Goal: Use online tool/utility: Use online tool/utility

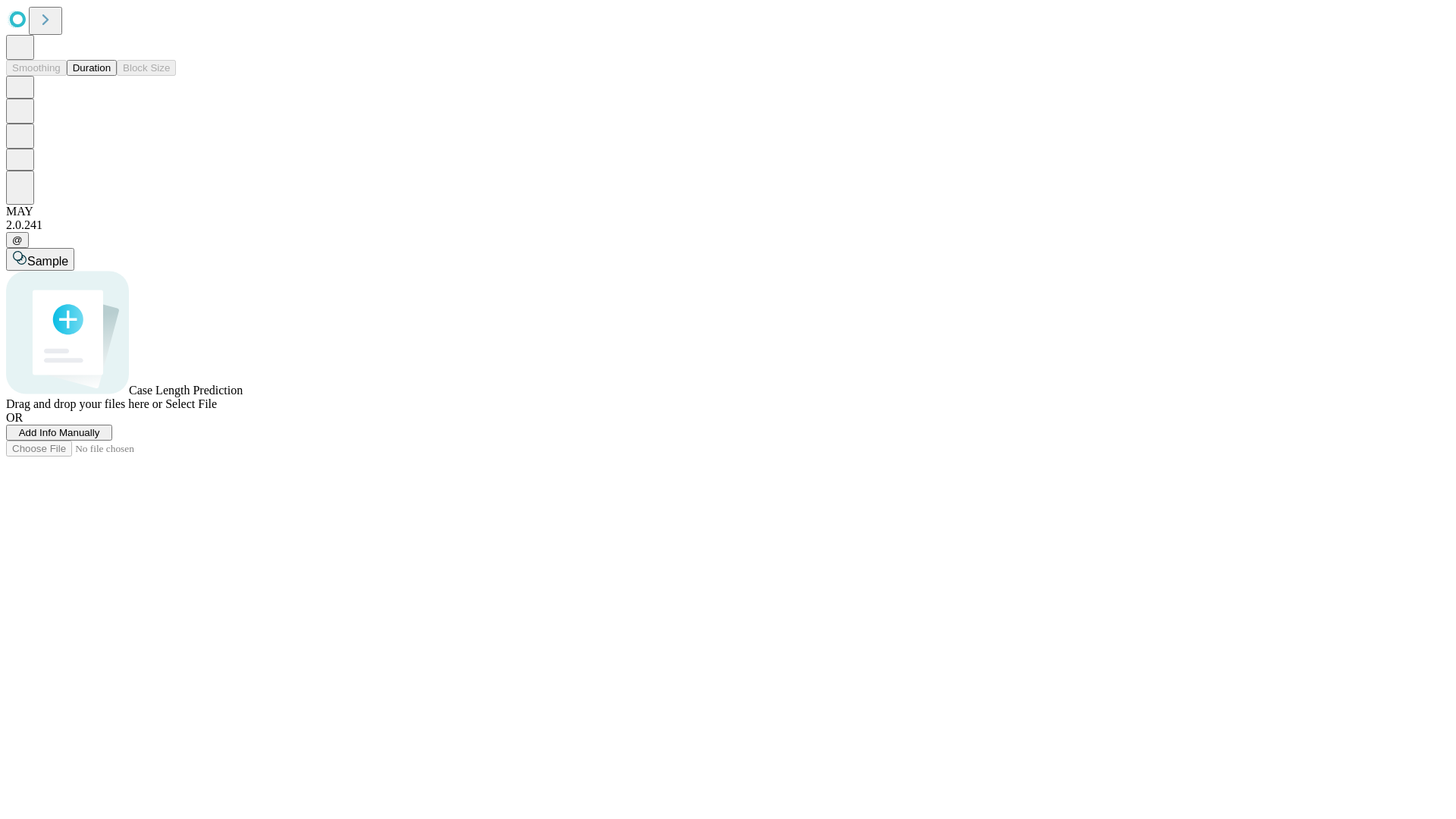
click at [111, 76] on button "Duration" at bounding box center [92, 67] width 50 height 16
click at [217, 410] on span "Select File" at bounding box center [191, 404] width 52 height 13
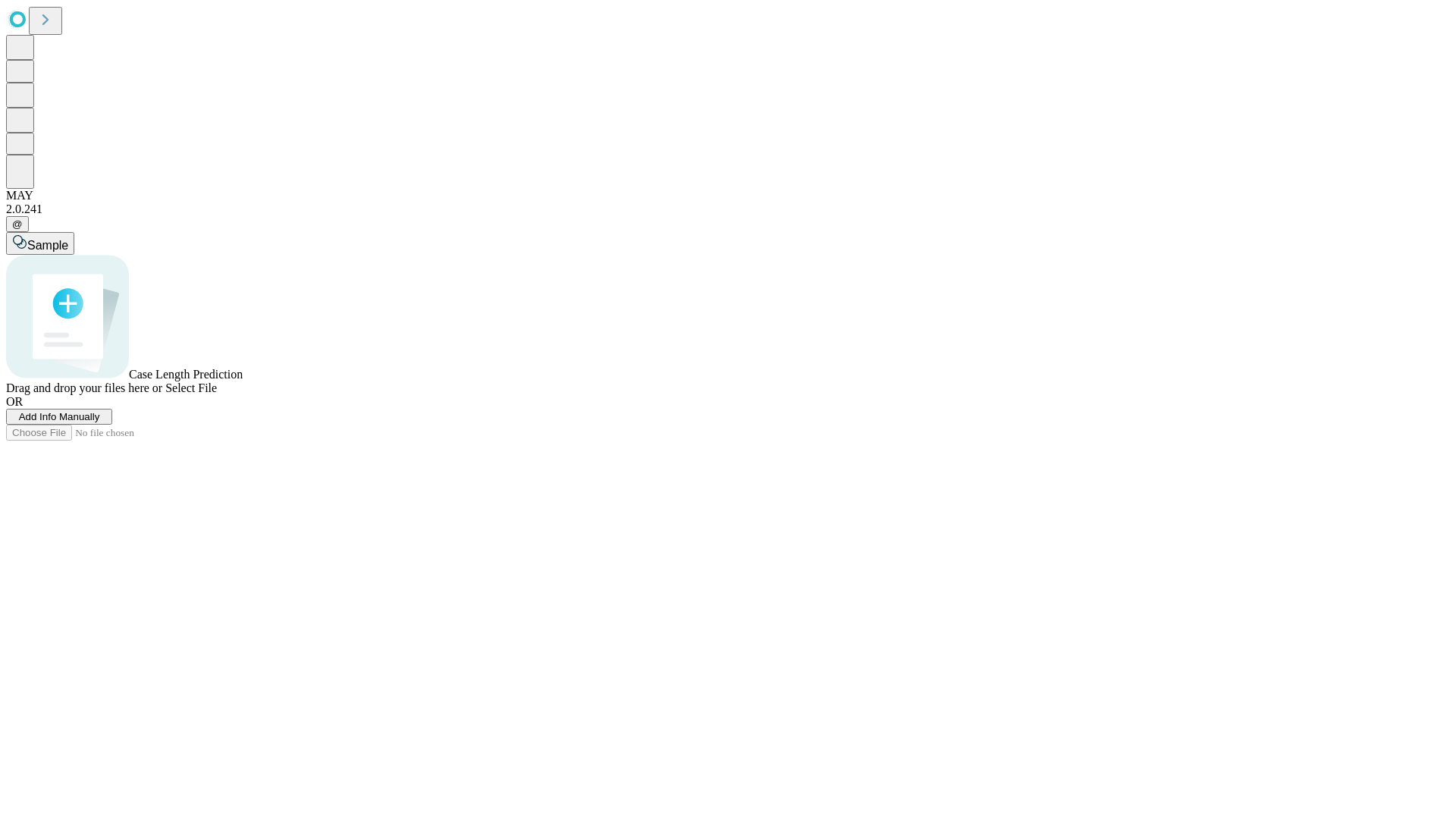
click at [217, 394] on span "Select File" at bounding box center [191, 389] width 52 height 13
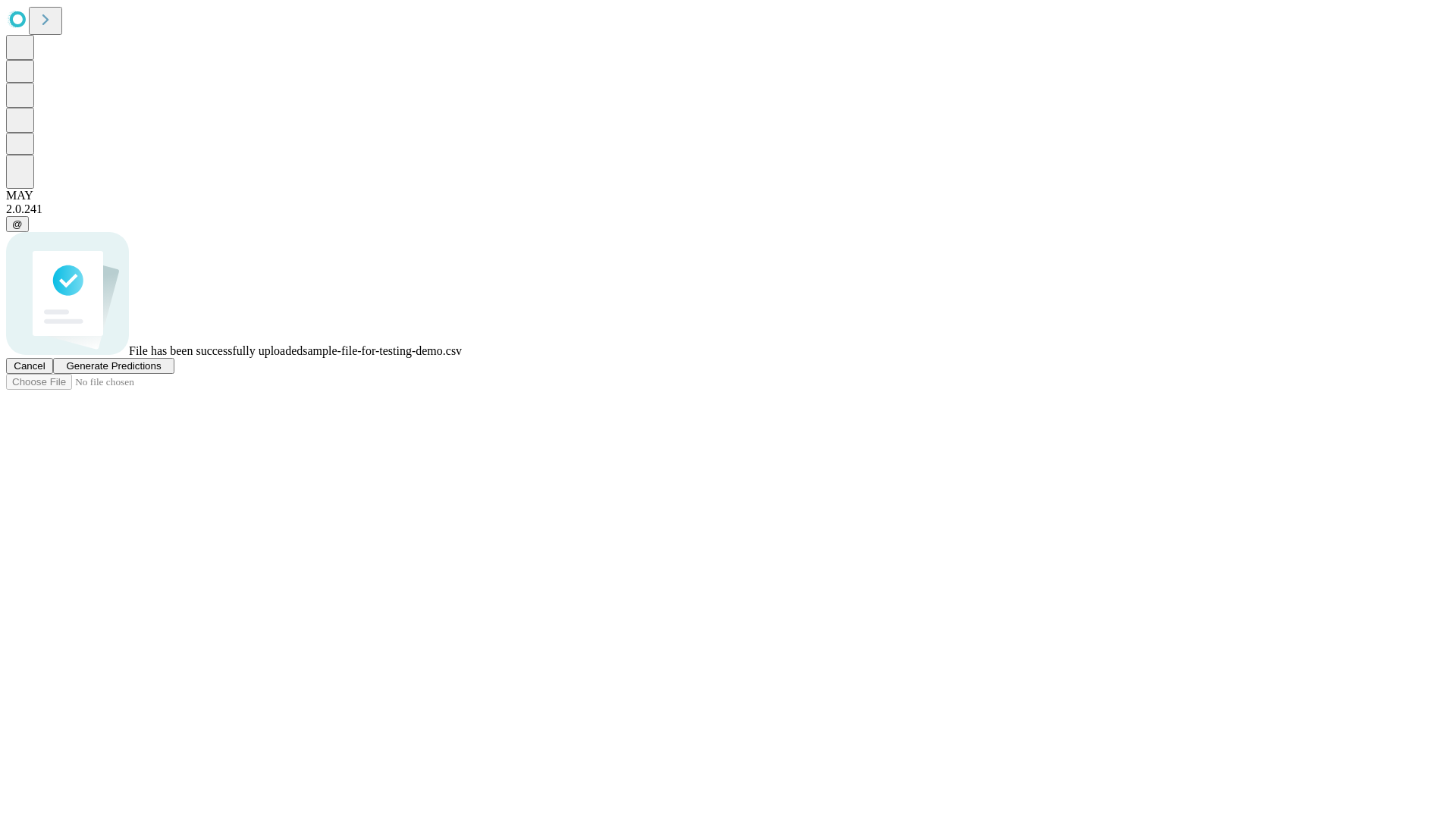
click at [161, 372] on span "Generate Predictions" at bounding box center [113, 366] width 95 height 11
